Goal: Information Seeking & Learning: Learn about a topic

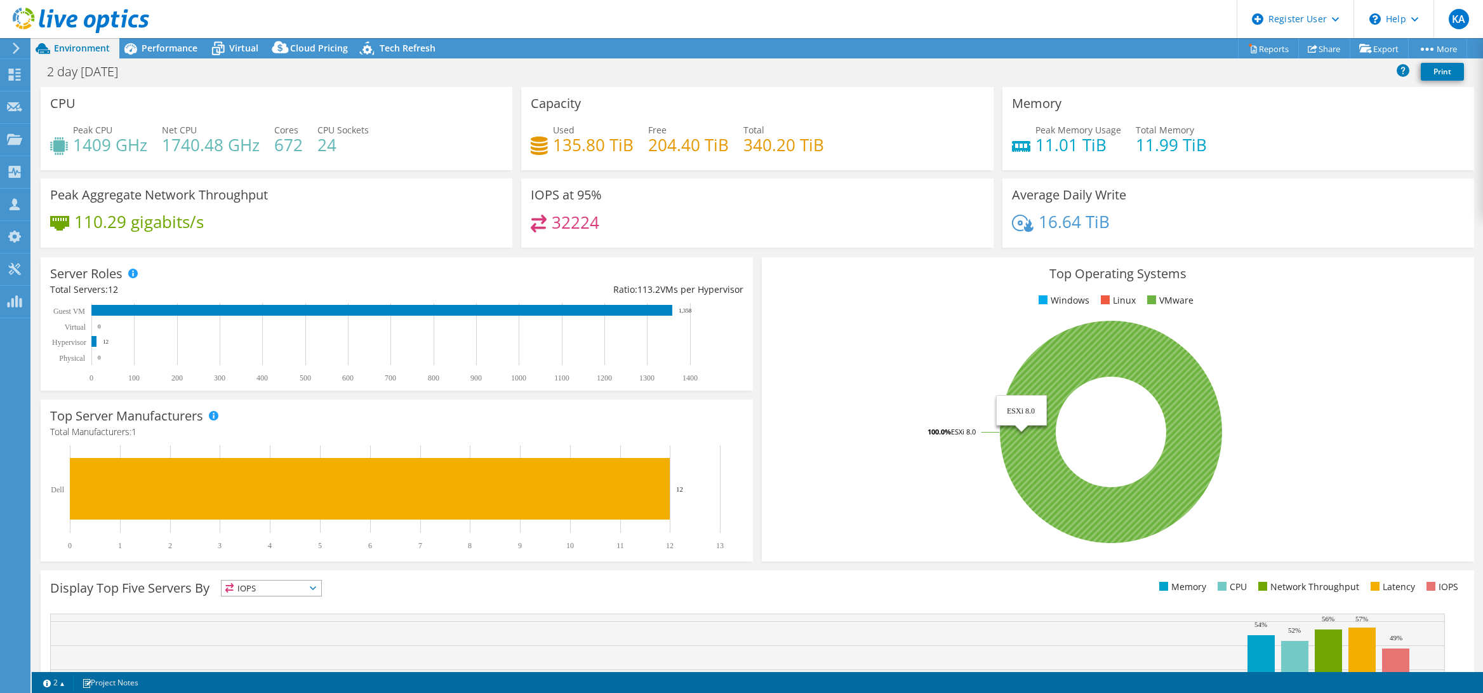
select select "USD"
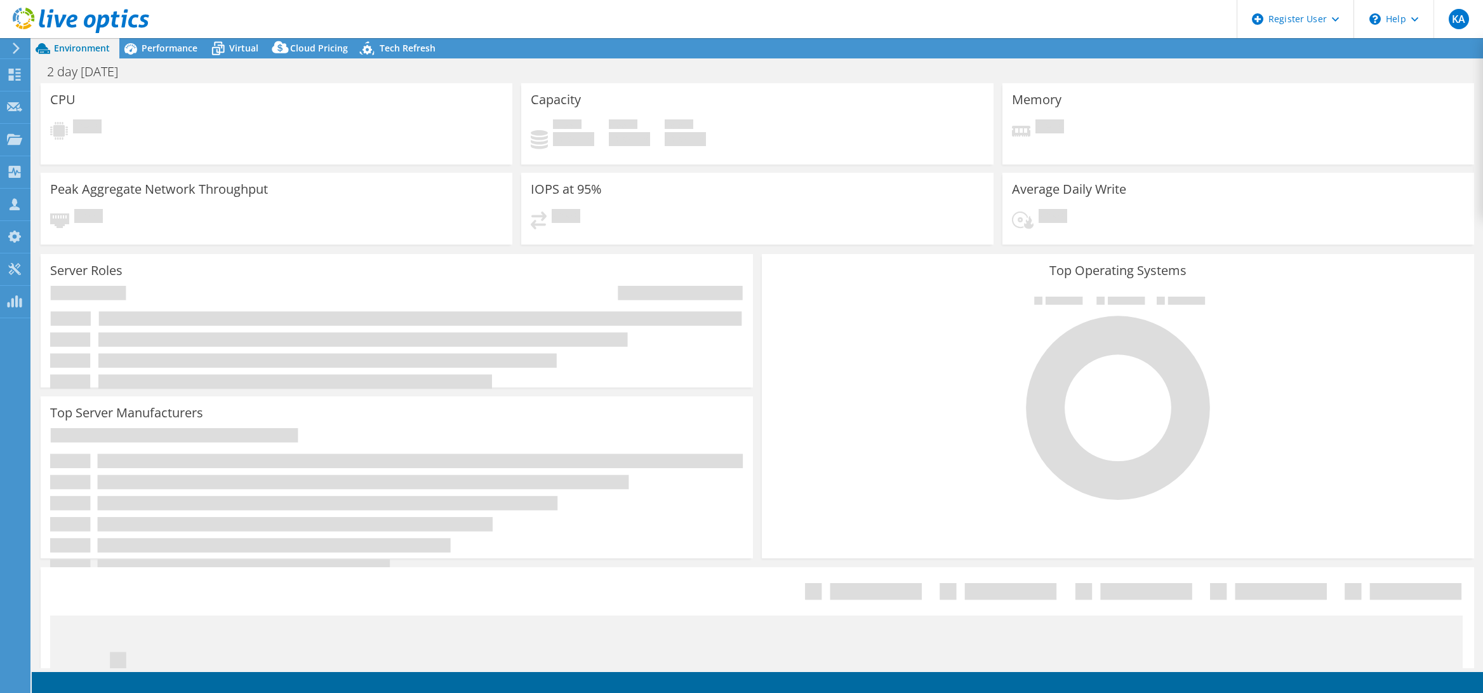
select select "USD"
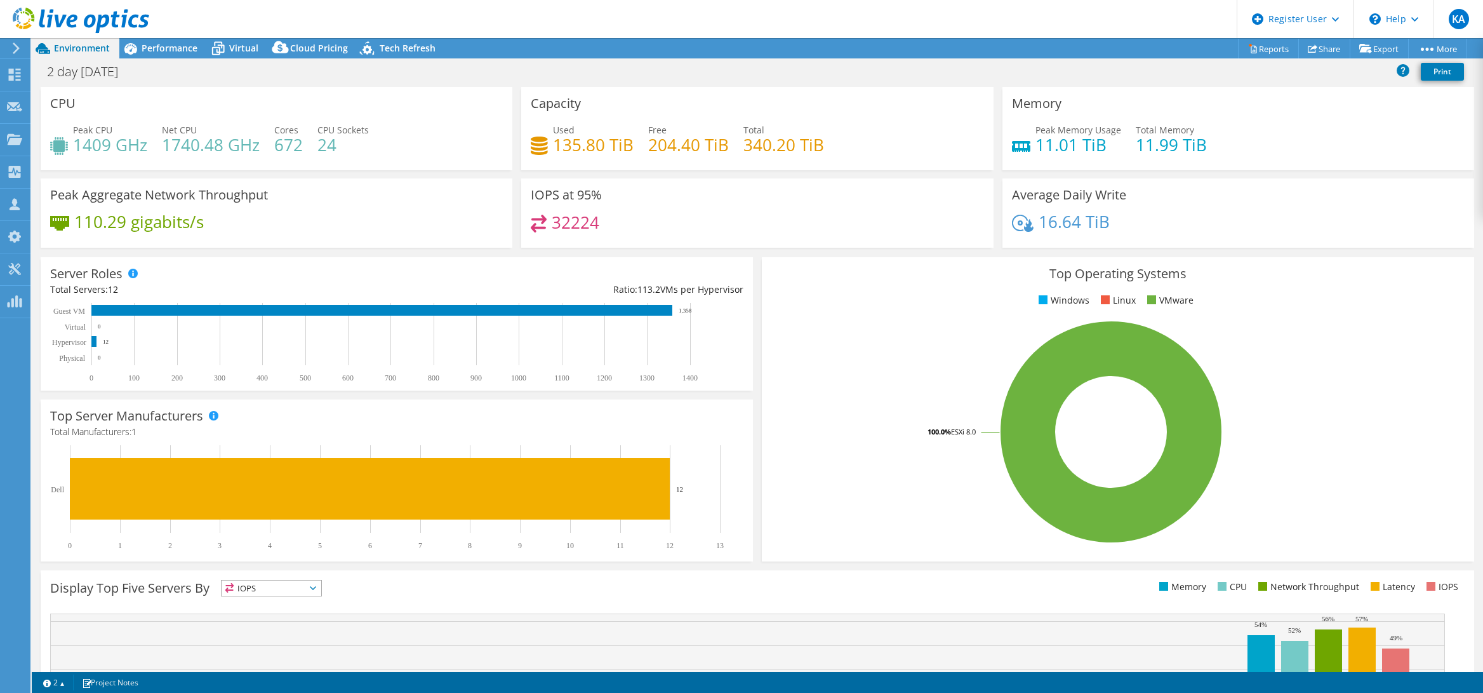
click at [1336, 262] on div "Top Operating Systems Windows Linux VMware 100.0% ESXi 8.0" at bounding box center [1118, 409] width 712 height 304
drag, startPoint x: 837, startPoint y: 106, endPoint x: 513, endPoint y: 2, distance: 340.7
click at [834, 105] on div "Capacity Used 135.80 TiB Free 204.40 TiB Total 340.20 TiB" at bounding box center [757, 128] width 472 height 83
click at [863, 128] on div "Used 135.80 TiB Free 204.40 TiB Total 340.20 TiB" at bounding box center [757, 143] width 453 height 41
click at [176, 50] on span "Performance" at bounding box center [170, 48] width 56 height 12
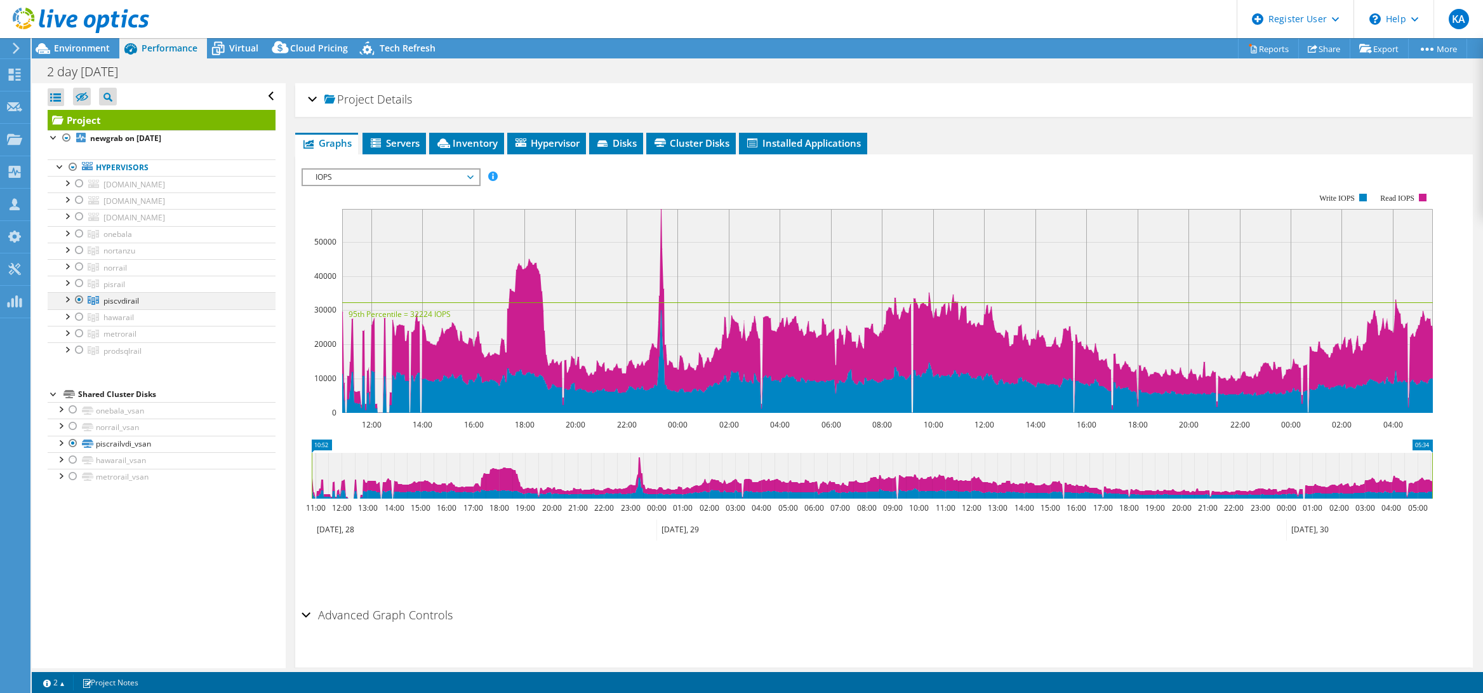
click at [66, 297] on div at bounding box center [66, 298] width 13 height 13
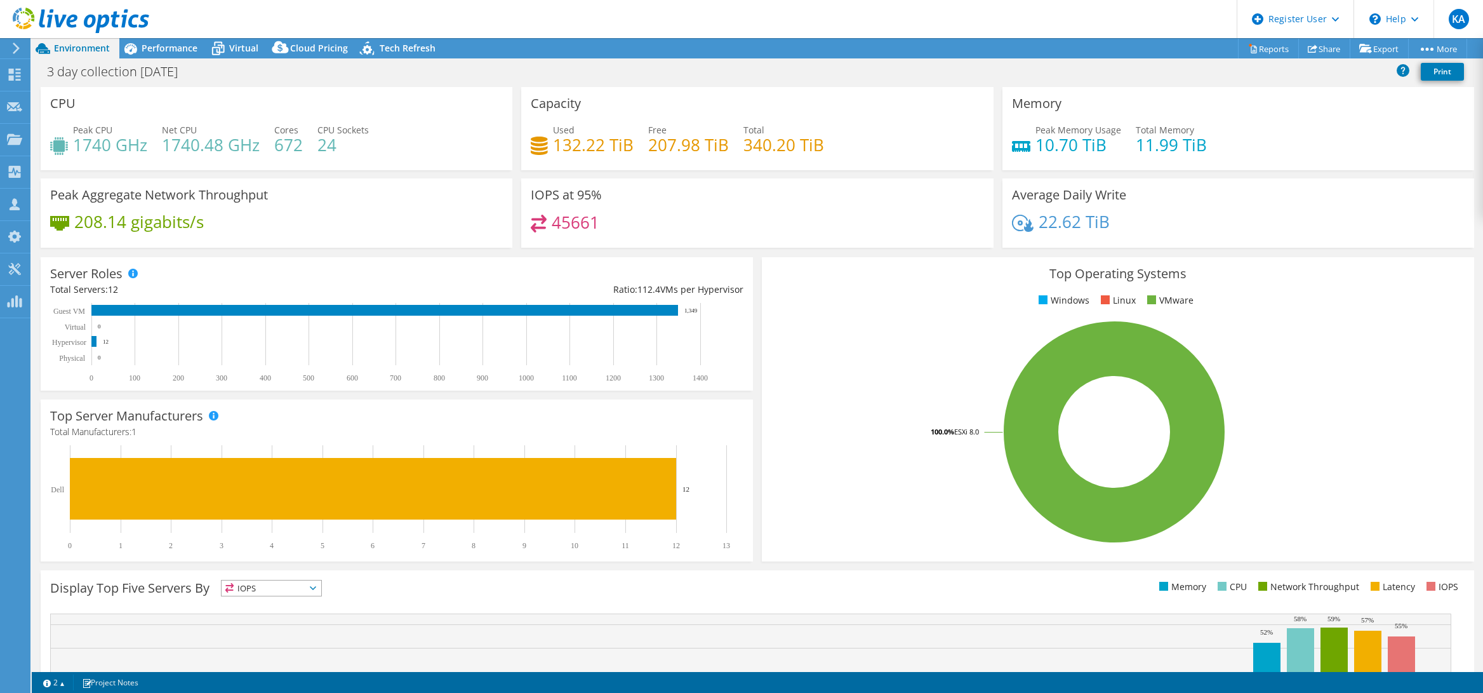
select select "USD"
click at [855, 156] on div "Used 132.22 TiB Free 207.98 TiB Total 340.20 TiB" at bounding box center [757, 143] width 453 height 41
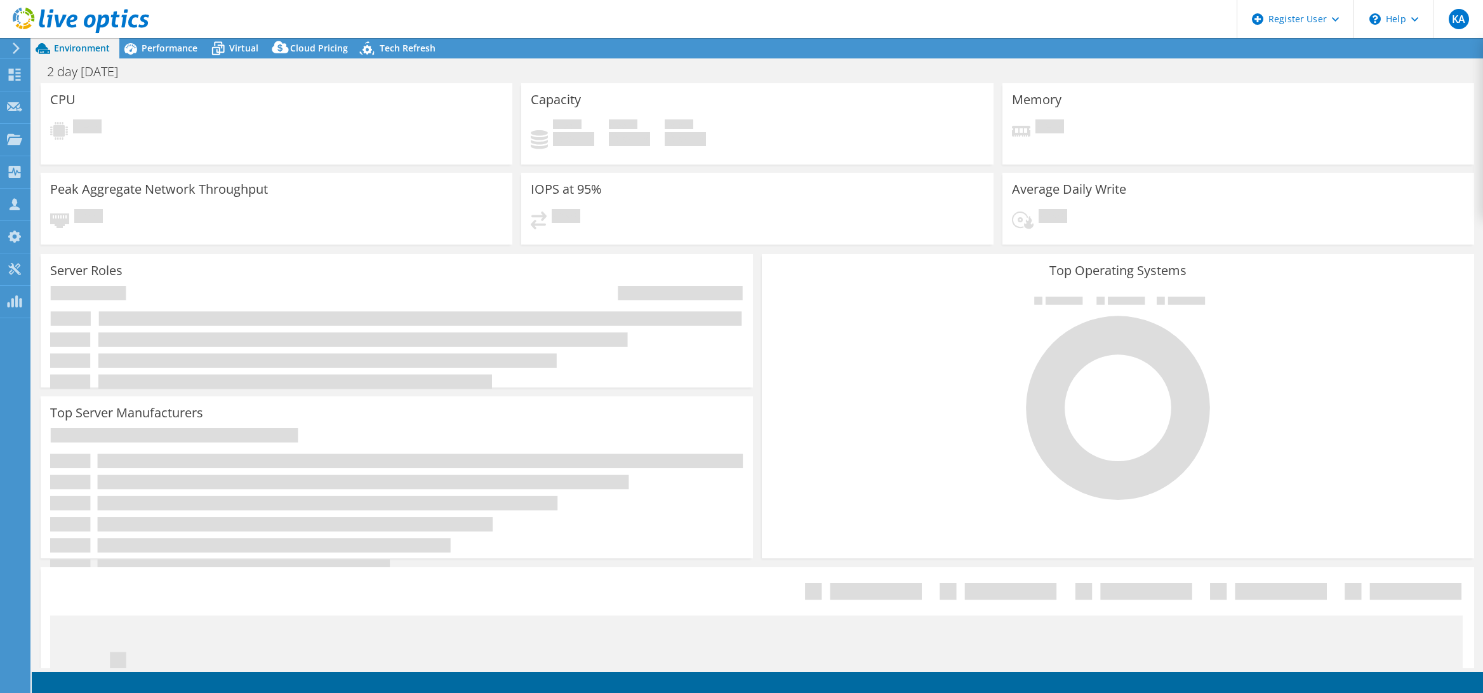
select select "USD"
